Goal: Task Accomplishment & Management: Complete application form

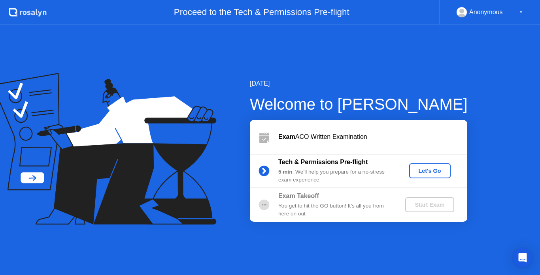
click at [348, 235] on div "[DATE] Welcome to [PERSON_NAME] ACO Written Examination Tech & Permissions Pre-…" at bounding box center [270, 150] width 540 height 250
click at [340, 117] on div "[DATE] Welcome to [PERSON_NAME] ACO Written Examination Tech & Permissions Pre-…" at bounding box center [345, 150] width 243 height 143
drag, startPoint x: 264, startPoint y: 180, endPoint x: 345, endPoint y: 145, distance: 88.6
click at [345, 145] on div "Exam ACO Written Examination Tech & Permissions Pre-flight 5 min : We’ll help y…" at bounding box center [358, 171] width 217 height 102
click at [438, 171] on div "Let's Go" at bounding box center [429, 171] width 35 height 6
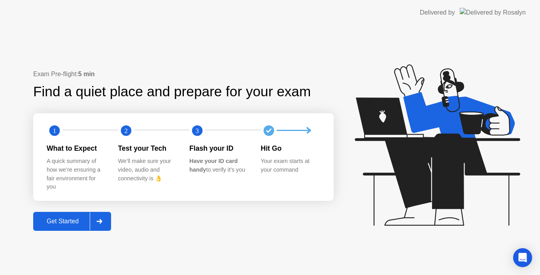
click at [67, 225] on div "Get Started" at bounding box center [63, 221] width 54 height 7
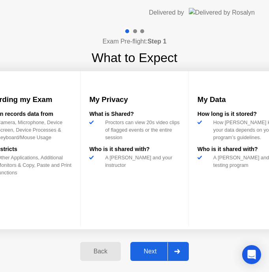
click at [176, 250] on icon at bounding box center [177, 251] width 6 height 5
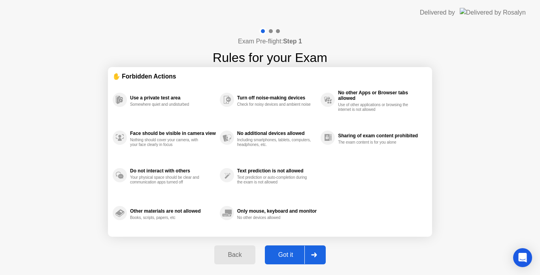
click at [317, 250] on div at bounding box center [313, 255] width 19 height 18
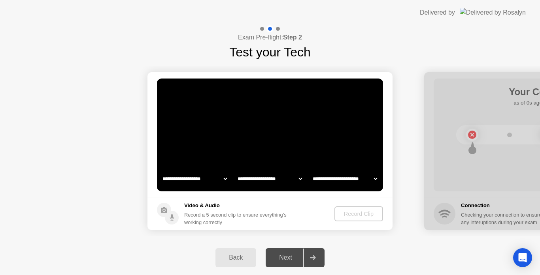
select select "**********"
select select "*******"
click at [350, 214] on div "Record Clip" at bounding box center [359, 214] width 42 height 6
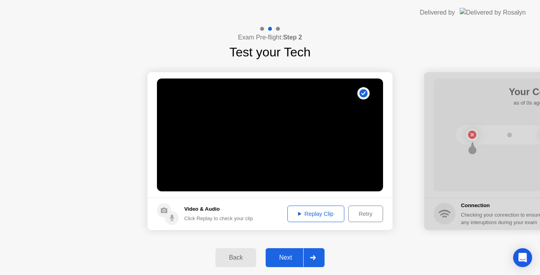
click at [312, 209] on button "Replay Clip" at bounding box center [315, 214] width 57 height 17
click at [314, 258] on icon at bounding box center [313, 258] width 6 height 5
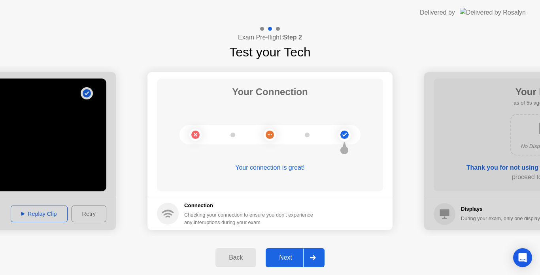
click at [315, 256] on icon at bounding box center [313, 258] width 6 height 5
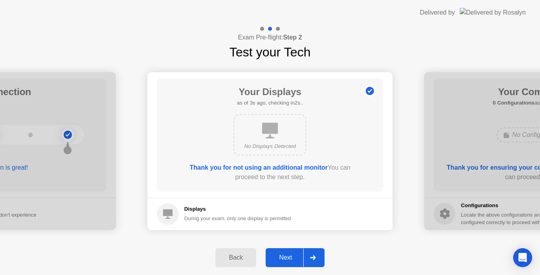
click at [315, 256] on icon at bounding box center [313, 258] width 6 height 5
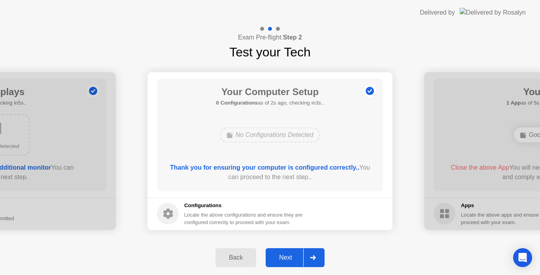
click at [315, 256] on icon at bounding box center [313, 258] width 6 height 5
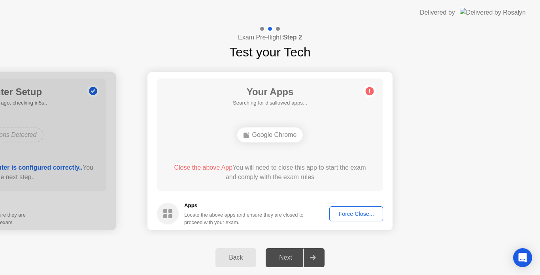
click at [353, 208] on button "Force Close..." at bounding box center [356, 214] width 54 height 15
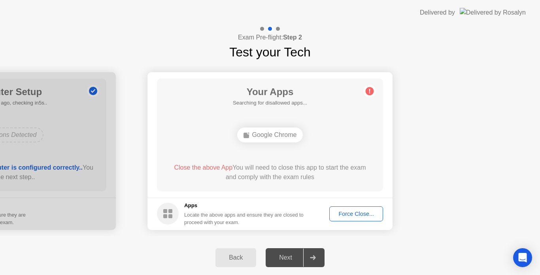
click at [357, 116] on div "Your Apps Searching for disallowed apps... Google Chrome Close the above App Yo…" at bounding box center [270, 135] width 226 height 113
click at [239, 262] on div "Back" at bounding box center [236, 257] width 36 height 7
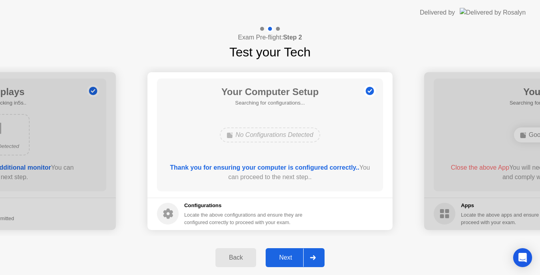
click at [311, 256] on icon at bounding box center [313, 258] width 6 height 5
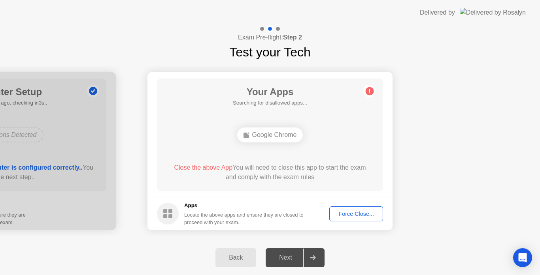
click at [311, 255] on div at bounding box center [312, 258] width 19 height 18
click at [284, 258] on div "Next" at bounding box center [285, 257] width 35 height 7
click at [292, 203] on h5 "Apps" at bounding box center [244, 206] width 120 height 8
drag, startPoint x: 284, startPoint y: 210, endPoint x: 238, endPoint y: 220, distance: 47.4
click at [238, 220] on div "Apps Locate the above apps and ensure they are closed to proceed with your exam." at bounding box center [244, 214] width 120 height 24
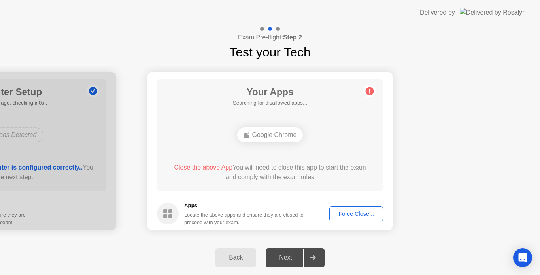
click at [342, 216] on div "Force Close..." at bounding box center [356, 214] width 48 height 6
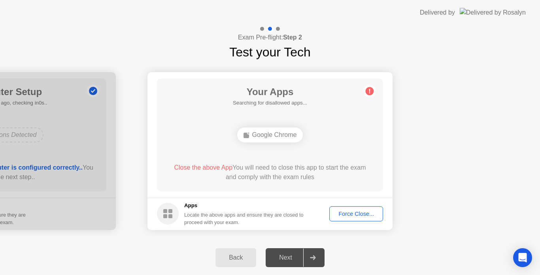
click at [264, 134] on div "Google Chrome" at bounding box center [270, 135] width 66 height 15
drag, startPoint x: 264, startPoint y: 141, endPoint x: 263, endPoint y: 162, distance: 21.3
click at [263, 162] on div "Your Apps Searching for disallowed apps... Google Chrome Close the above App Yo…" at bounding box center [270, 135] width 226 height 113
drag, startPoint x: 263, startPoint y: 163, endPoint x: 295, endPoint y: 165, distance: 31.7
click at [295, 165] on div "Close the above App You will need to close this app to start the exam and compl…" at bounding box center [269, 172] width 203 height 19
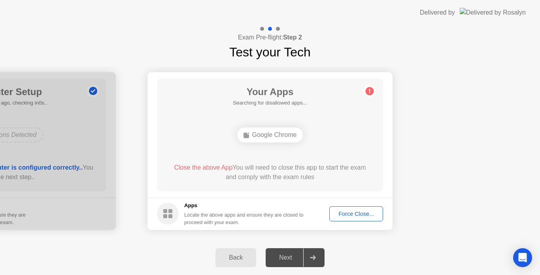
drag, startPoint x: 255, startPoint y: 218, endPoint x: 245, endPoint y: 219, distance: 10.4
click at [245, 219] on div "Locate the above apps and ensure they are closed to proceed with your exam." at bounding box center [244, 218] width 120 height 15
drag, startPoint x: 245, startPoint y: 219, endPoint x: 260, endPoint y: 219, distance: 15.0
click at [260, 219] on div "Locate the above apps and ensure they are closed to proceed with your exam." at bounding box center [244, 218] width 120 height 15
click at [298, 257] on div "Next" at bounding box center [285, 257] width 35 height 7
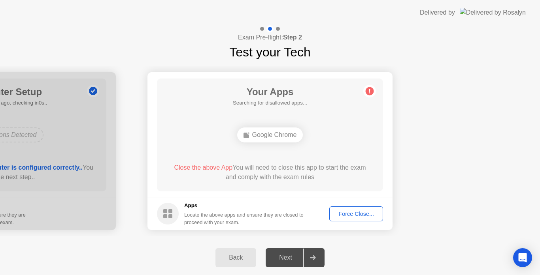
click at [305, 256] on div at bounding box center [312, 258] width 19 height 18
click at [280, 125] on div "Google Chrome" at bounding box center [269, 134] width 181 height 21
click at [370, 92] on circle at bounding box center [369, 91] width 8 height 8
click at [262, 29] on div at bounding box center [262, 29] width 4 height 4
drag, startPoint x: 277, startPoint y: 29, endPoint x: 358, endPoint y: 2, distance: 85.7
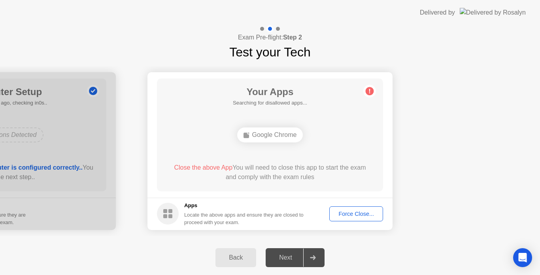
click at [299, 20] on app-layout-with-logo "**********" at bounding box center [270, 137] width 540 height 275
click at [306, 259] on div at bounding box center [312, 258] width 19 height 18
click at [244, 260] on div "Back" at bounding box center [236, 257] width 36 height 7
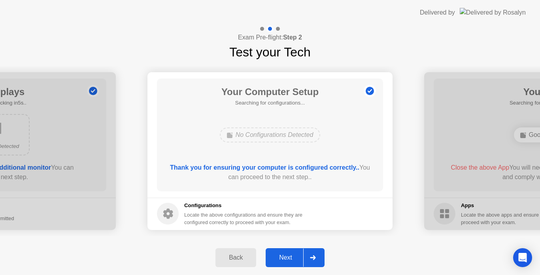
click at [244, 260] on div "Back" at bounding box center [236, 257] width 36 height 7
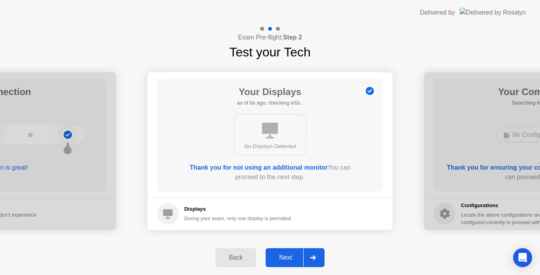
click at [244, 260] on div "Back" at bounding box center [236, 257] width 36 height 7
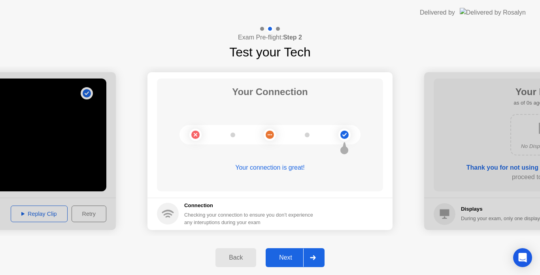
click at [244, 260] on div "Back" at bounding box center [236, 257] width 36 height 7
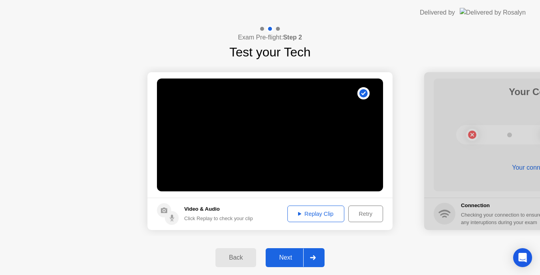
click at [244, 260] on div "Back" at bounding box center [236, 257] width 36 height 7
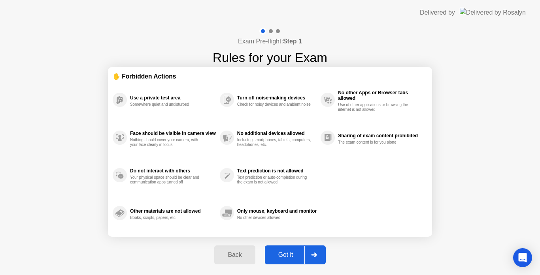
click at [307, 256] on div at bounding box center [313, 255] width 19 height 18
select select "**********"
select select "*******"
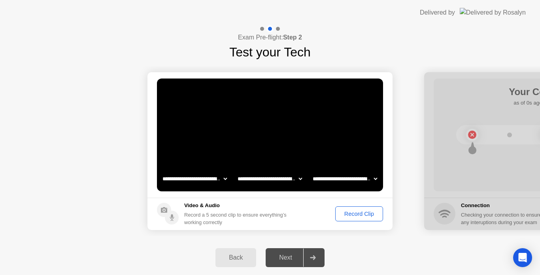
click at [349, 219] on button "Record Clip" at bounding box center [359, 214] width 48 height 15
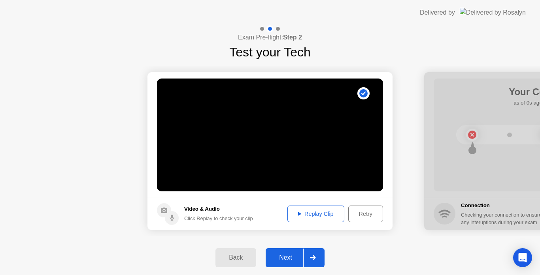
click at [314, 215] on div "Replay Clip" at bounding box center [315, 214] width 51 height 6
click at [306, 258] on div at bounding box center [312, 258] width 19 height 18
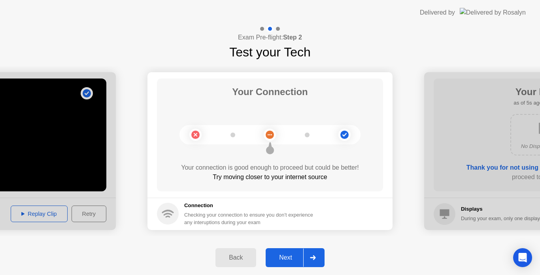
click at [308, 259] on div at bounding box center [312, 258] width 19 height 18
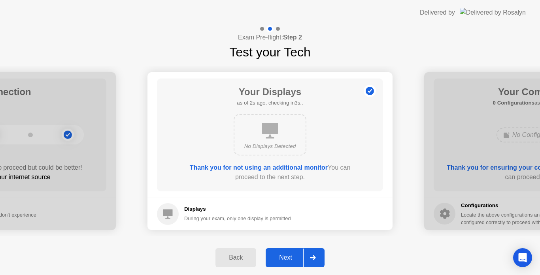
click at [308, 259] on div at bounding box center [312, 258] width 19 height 18
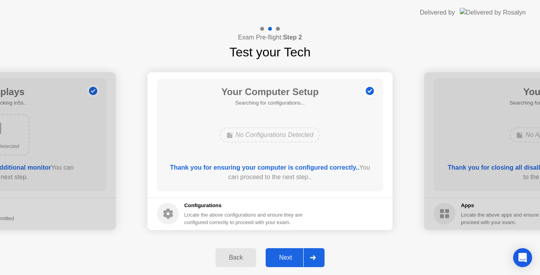
click at [308, 259] on div at bounding box center [312, 258] width 19 height 18
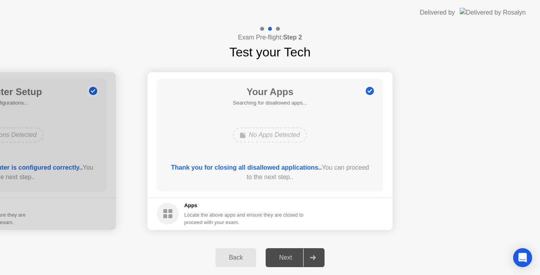
click at [310, 256] on div at bounding box center [312, 258] width 19 height 18
click at [294, 260] on div "Next" at bounding box center [285, 257] width 35 height 7
drag, startPoint x: 308, startPoint y: 256, endPoint x: 309, endPoint y: 229, distance: 26.5
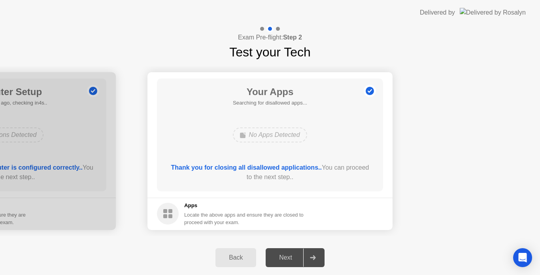
click at [309, 229] on div "**********" at bounding box center [270, 150] width 540 height 250
click at [269, 136] on div "No Apps Detected" at bounding box center [270, 135] width 74 height 15
click at [240, 165] on b "Thank you for closing all disallowed applications.." at bounding box center [246, 167] width 151 height 7
click at [312, 254] on div at bounding box center [312, 258] width 19 height 18
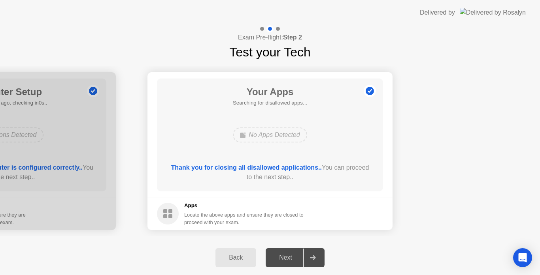
click at [312, 254] on div at bounding box center [312, 258] width 19 height 18
click at [285, 257] on div "Next" at bounding box center [285, 257] width 35 height 7
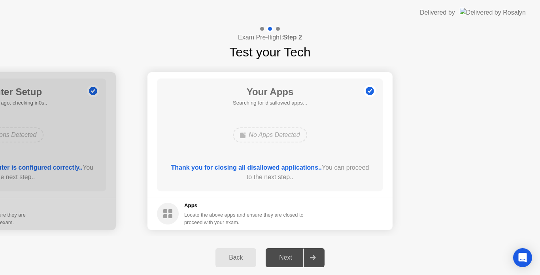
click at [285, 257] on div "Next" at bounding box center [285, 257] width 35 height 7
click at [523, 257] on icon "Open Intercom Messenger" at bounding box center [521, 258] width 9 height 10
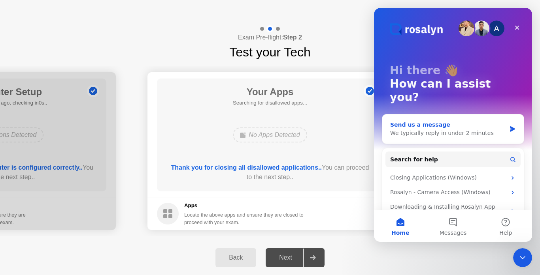
click at [413, 129] on div "We typically reply in under 2 minutes" at bounding box center [448, 133] width 116 height 8
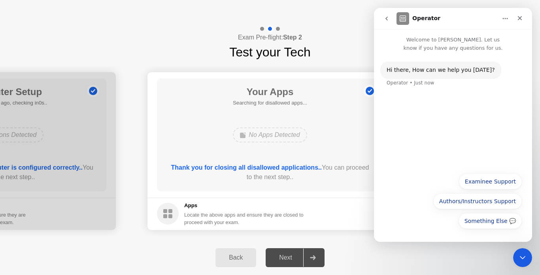
click at [298, 256] on div "Next" at bounding box center [285, 257] width 35 height 7
click at [518, 15] on icon "Close" at bounding box center [519, 18] width 6 height 6
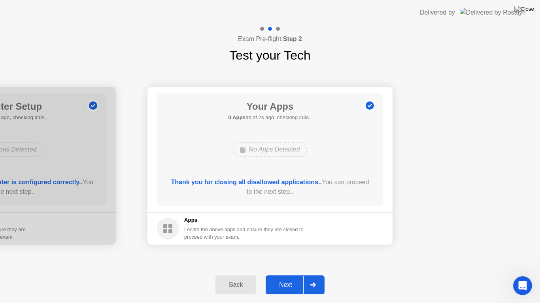
click at [307, 275] on div at bounding box center [312, 285] width 19 height 18
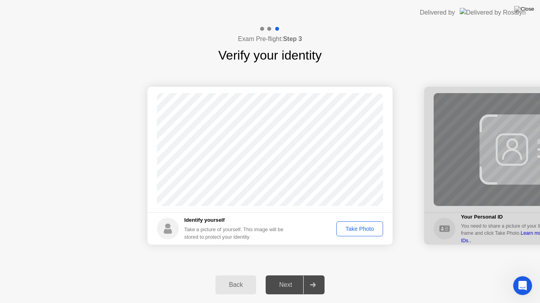
click at [350, 229] on div "Take Photo" at bounding box center [359, 229] width 41 height 6
click at [361, 232] on div "Retake" at bounding box center [364, 229] width 31 height 6
click at [356, 230] on div "Take Photo" at bounding box center [359, 229] width 41 height 6
click at [306, 275] on div at bounding box center [312, 285] width 19 height 18
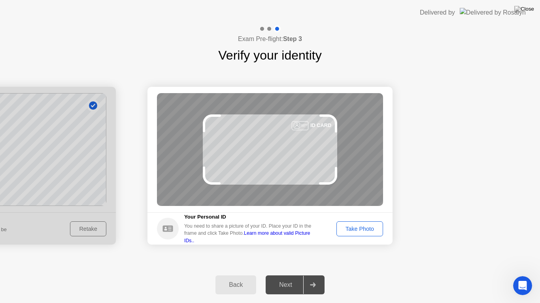
click at [353, 224] on button "Take Photo" at bounding box center [359, 229] width 47 height 15
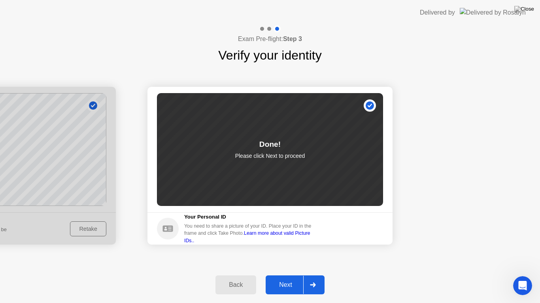
click at [310, 275] on button "Next" at bounding box center [294, 285] width 59 height 19
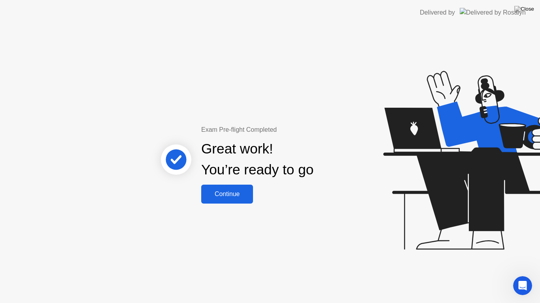
click at [235, 192] on div "Continue" at bounding box center [226, 194] width 47 height 7
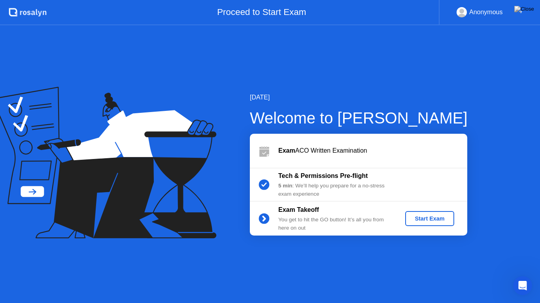
click at [426, 221] on div "Start Exam" at bounding box center [429, 219] width 42 height 6
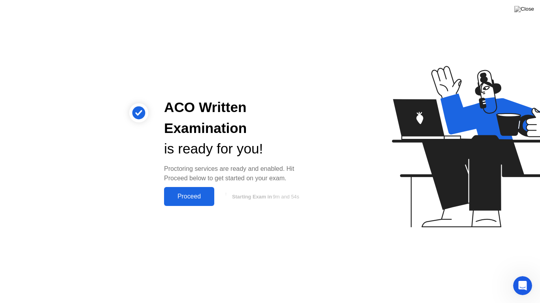
click at [187, 205] on button "Proceed" at bounding box center [189, 196] width 50 height 19
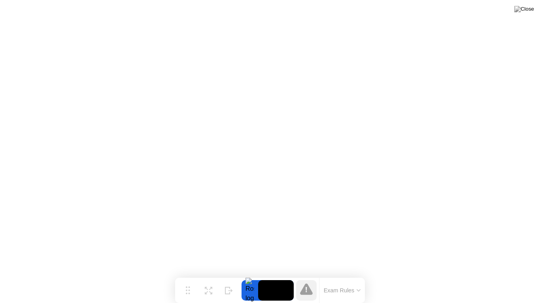
click at [523, 14] on button at bounding box center [524, 9] width 24 height 10
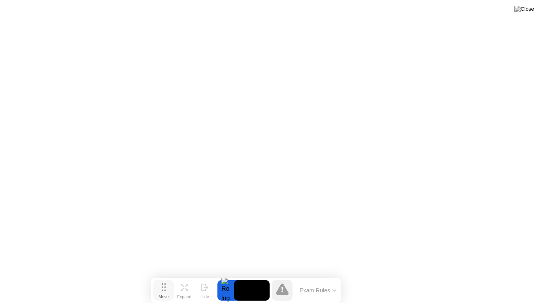
drag, startPoint x: 183, startPoint y: 293, endPoint x: 159, endPoint y: 295, distance: 24.2
click at [177, 275] on div "Move Expand Hide" at bounding box center [184, 290] width 62 height 21
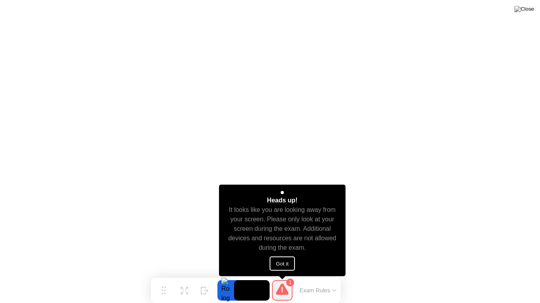
click at [280, 262] on button "Got it" at bounding box center [281, 264] width 25 height 14
